Goal: Find specific page/section: Find specific page/section

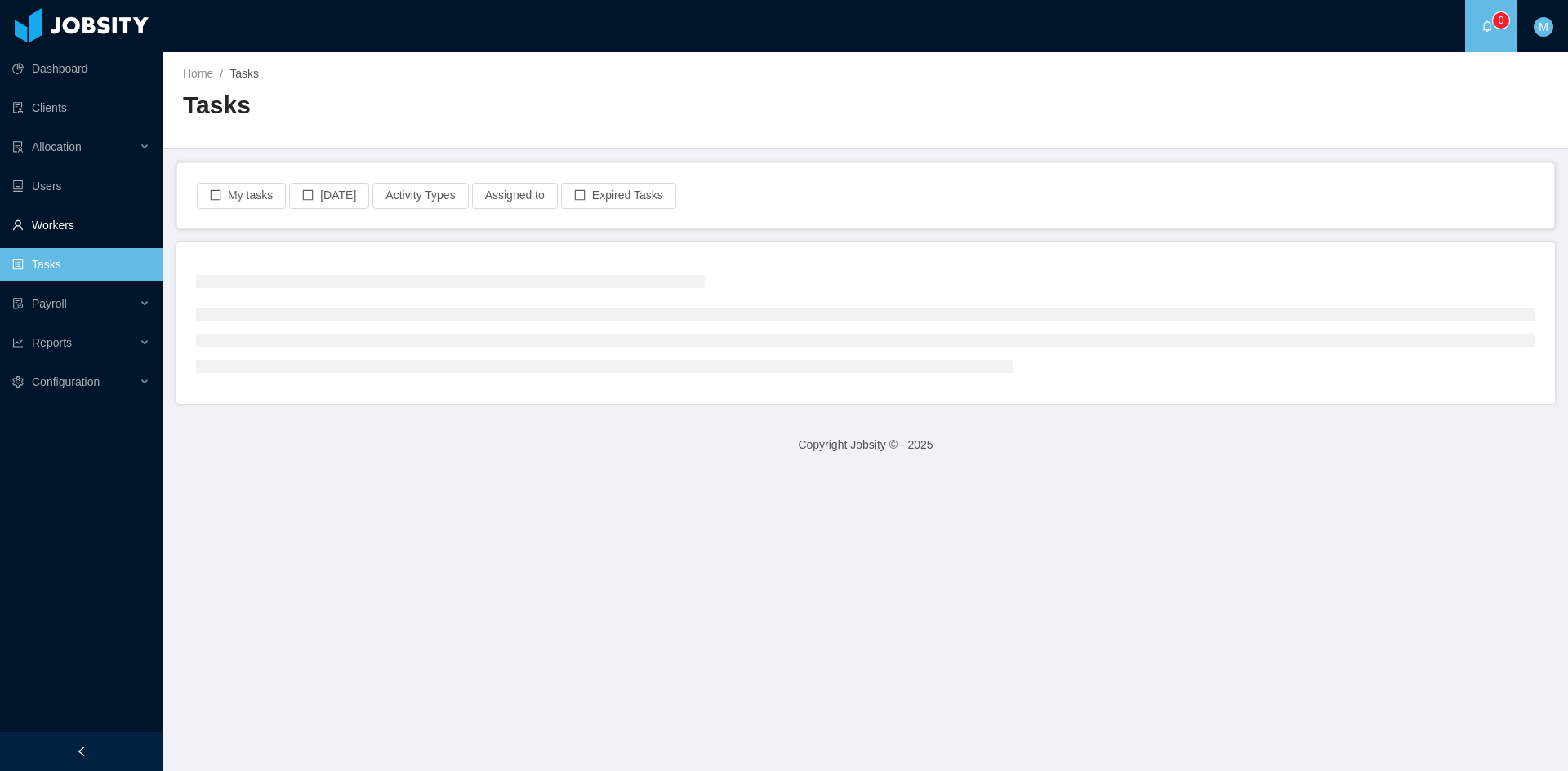
click at [54, 218] on link "Workers" at bounding box center [82, 225] width 138 height 33
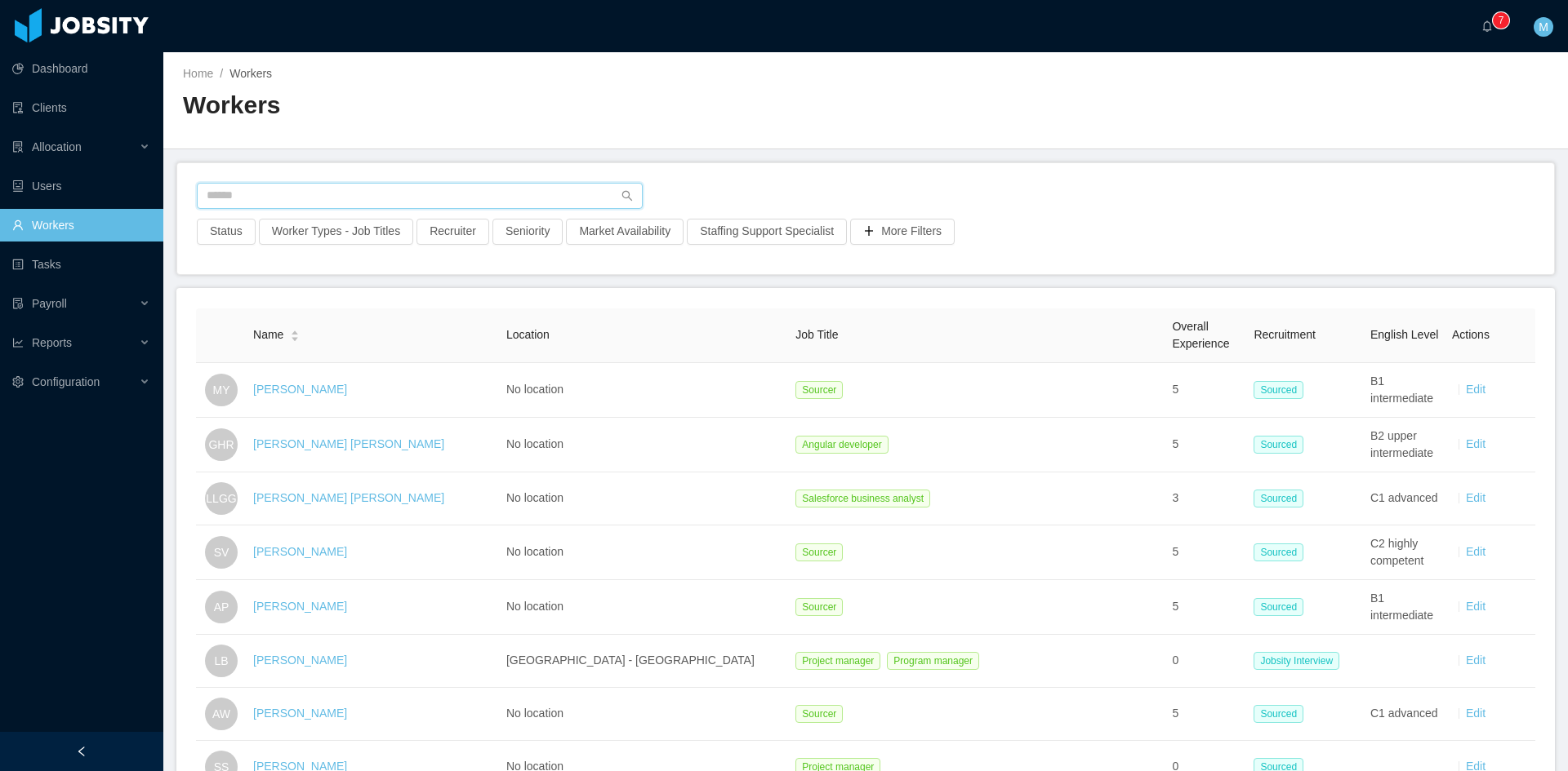
click at [252, 193] on input "text" at bounding box center [420, 195] width 446 height 26
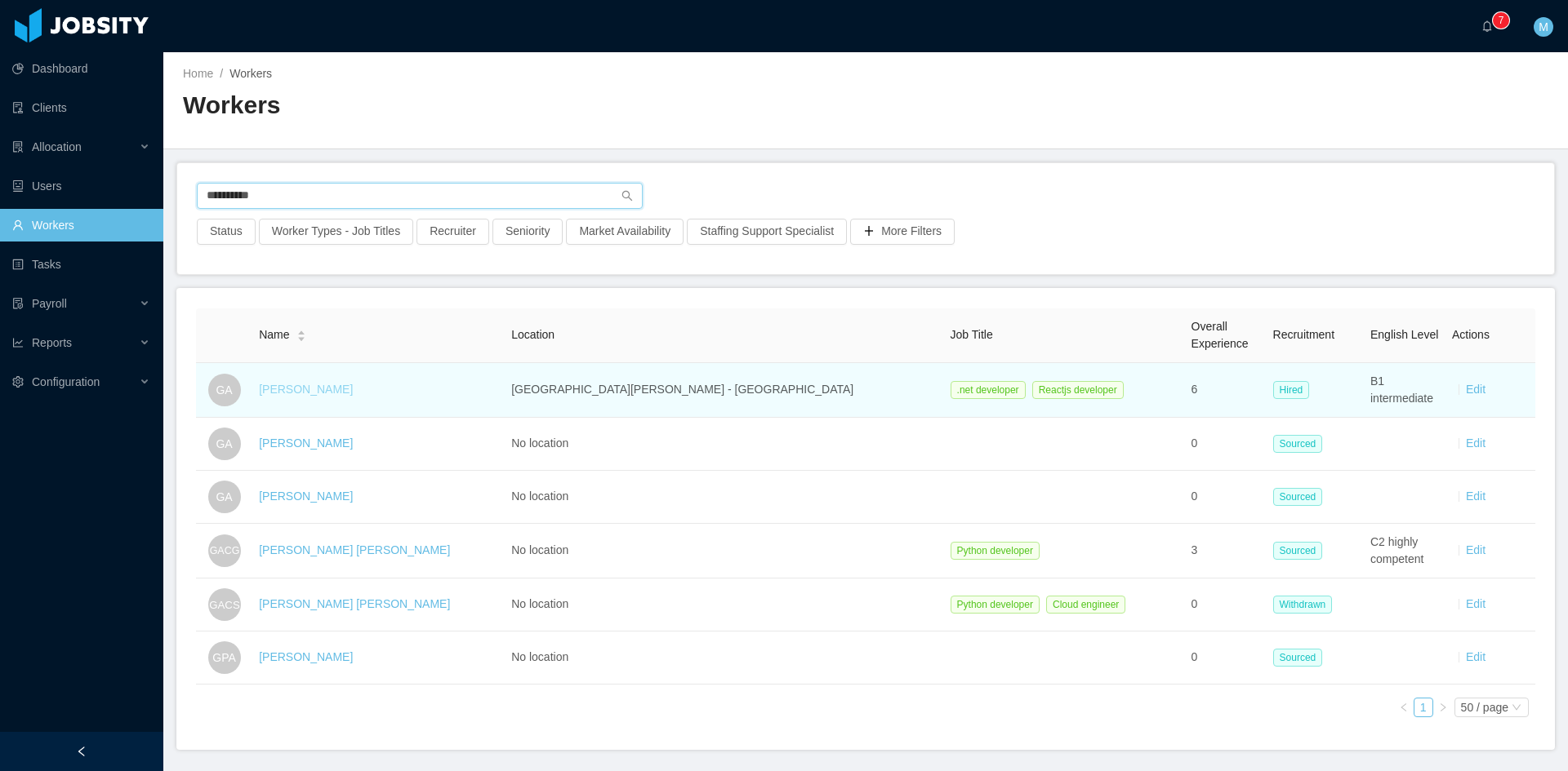
type input "**********"
click at [309, 389] on link "[PERSON_NAME]" at bounding box center [305, 388] width 94 height 13
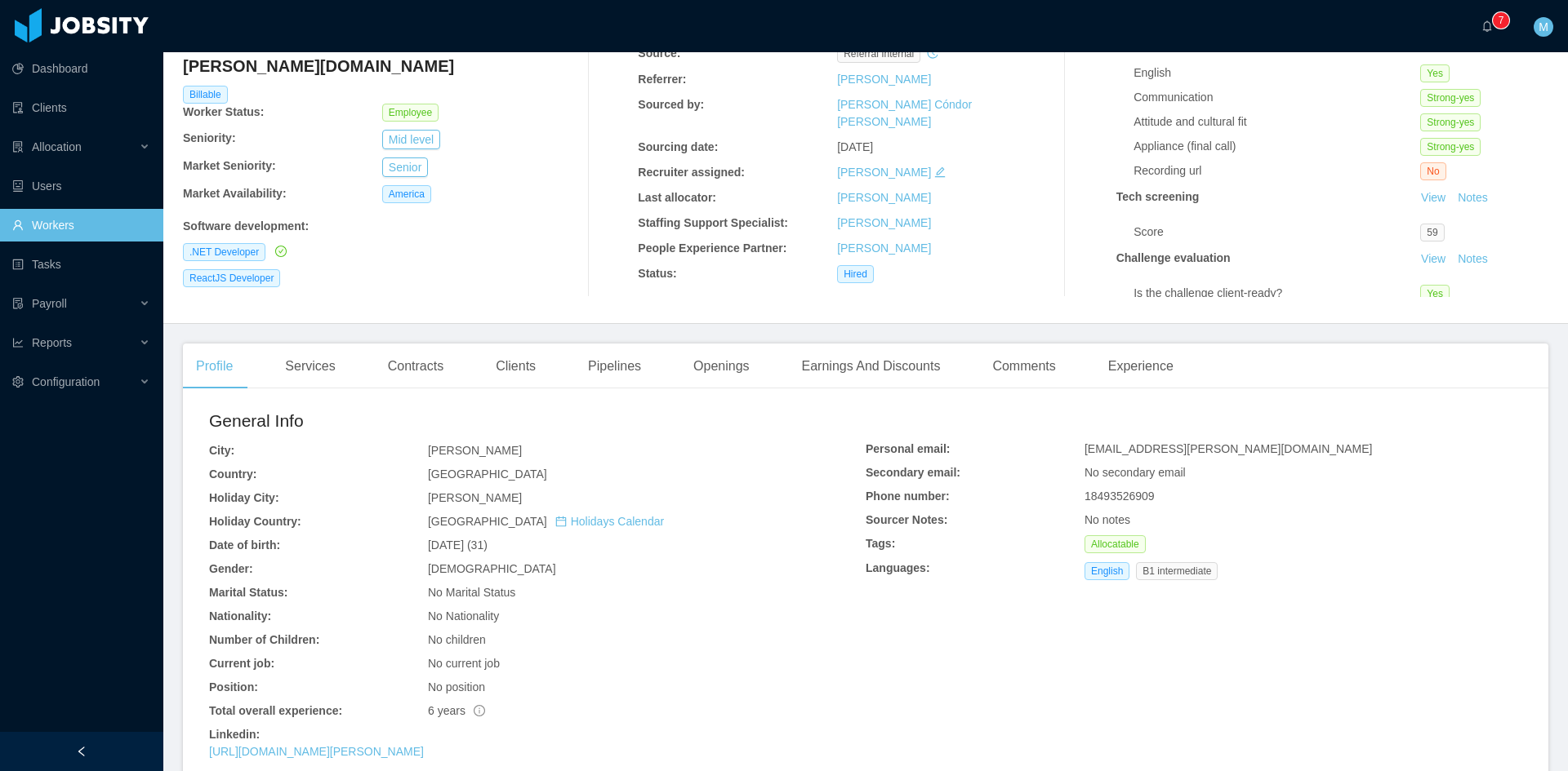
scroll to position [272, 0]
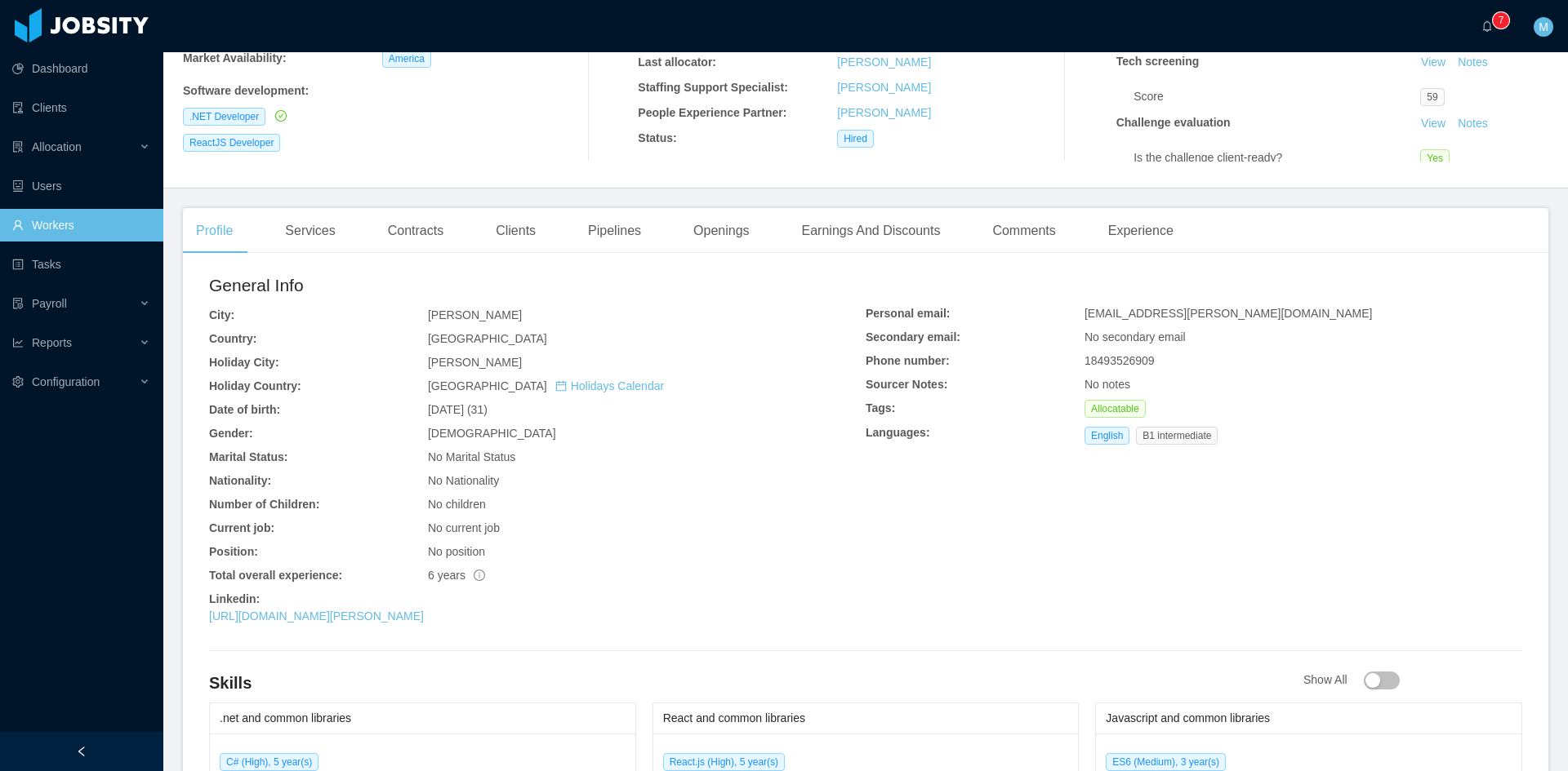
click at [330, 666] on div "General Info City: [GEOGRAPHIC_DATA][PERSON_NAME] Country: [GEOGRAPHIC_DATA] Ho…" at bounding box center [865, 729] width 1365 height 927
